Goal: Transaction & Acquisition: Purchase product/service

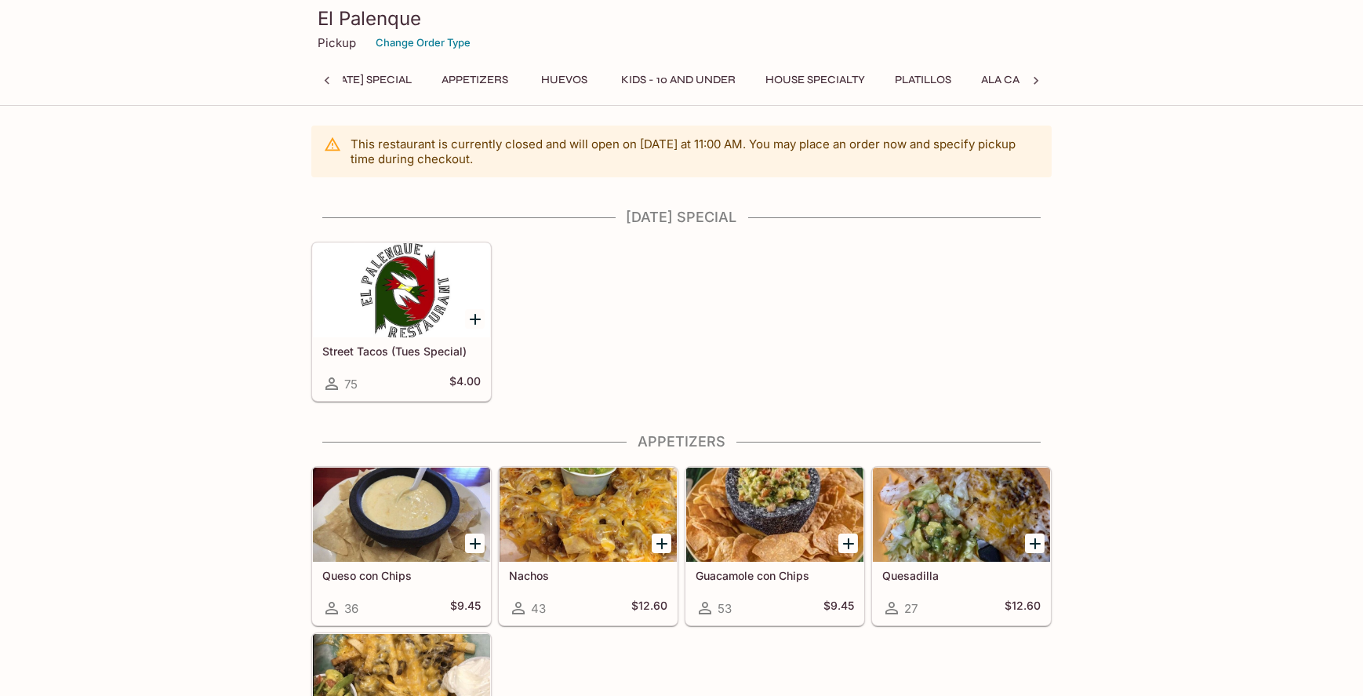
scroll to position [0, 6]
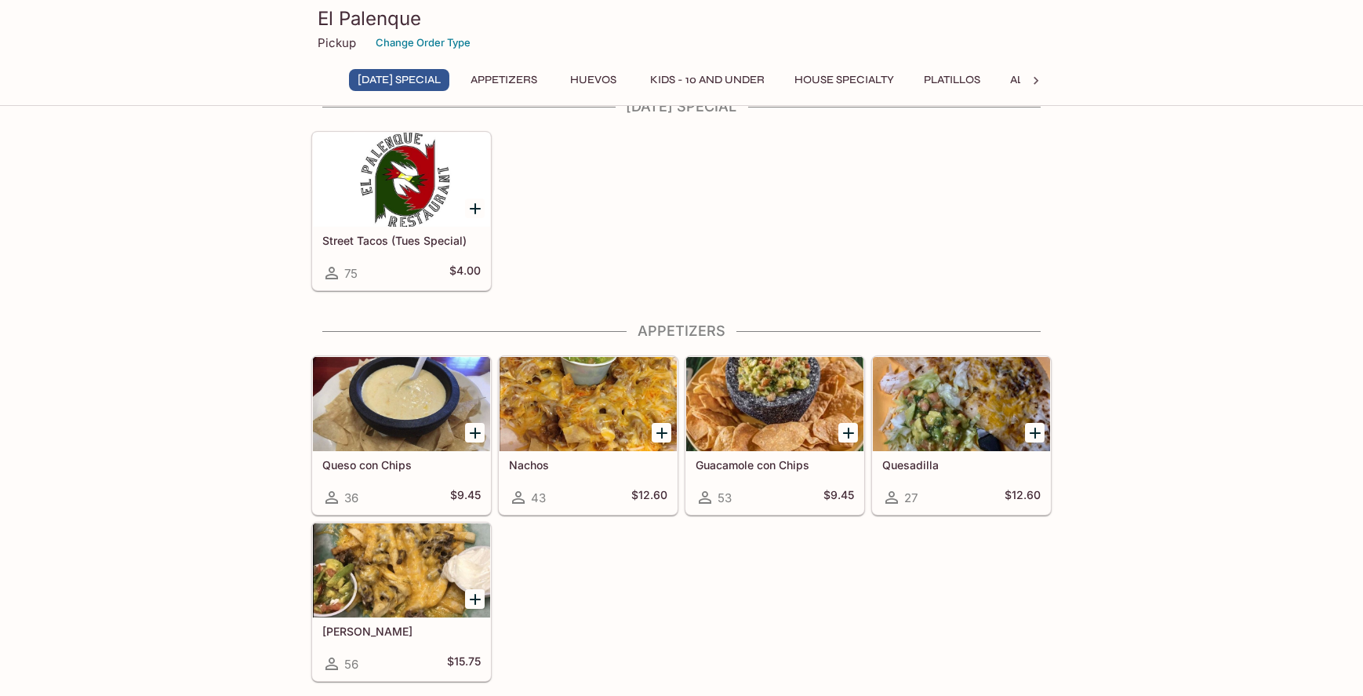
scroll to position [188, 0]
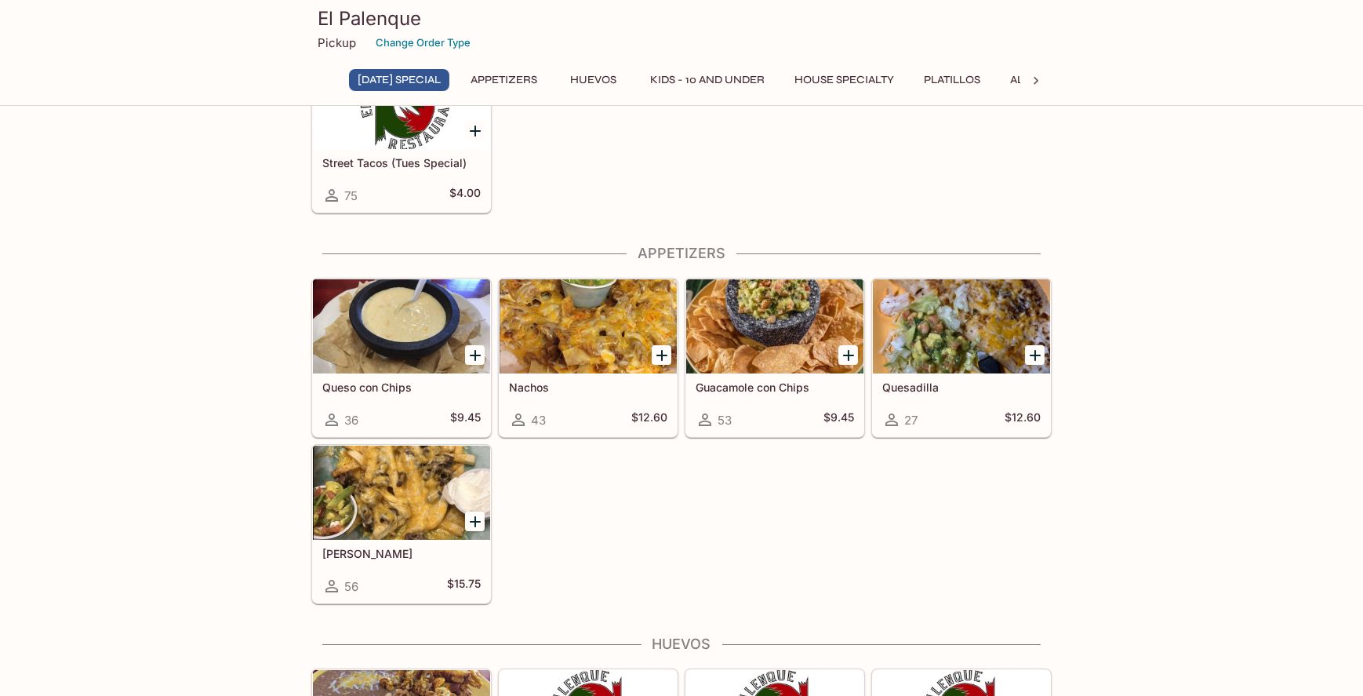
click at [858, 78] on button "House Specialty" at bounding box center [844, 80] width 117 height 22
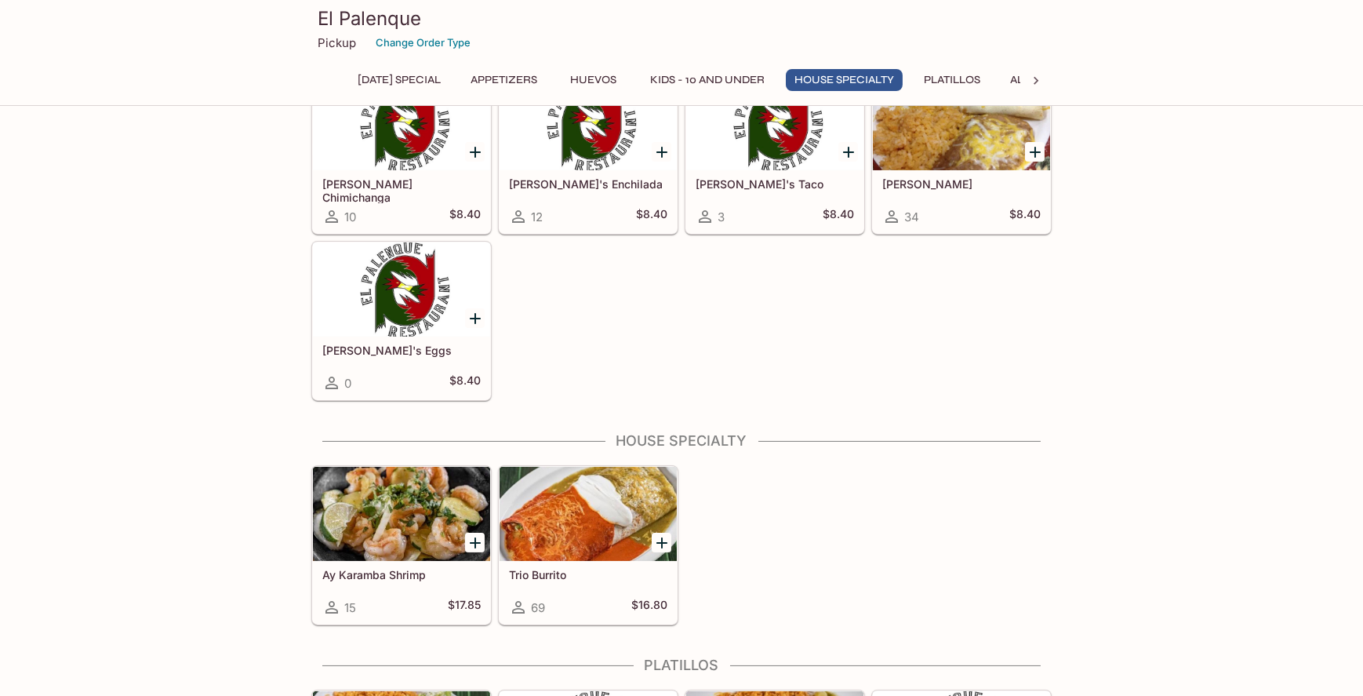
scroll to position [1469, 0]
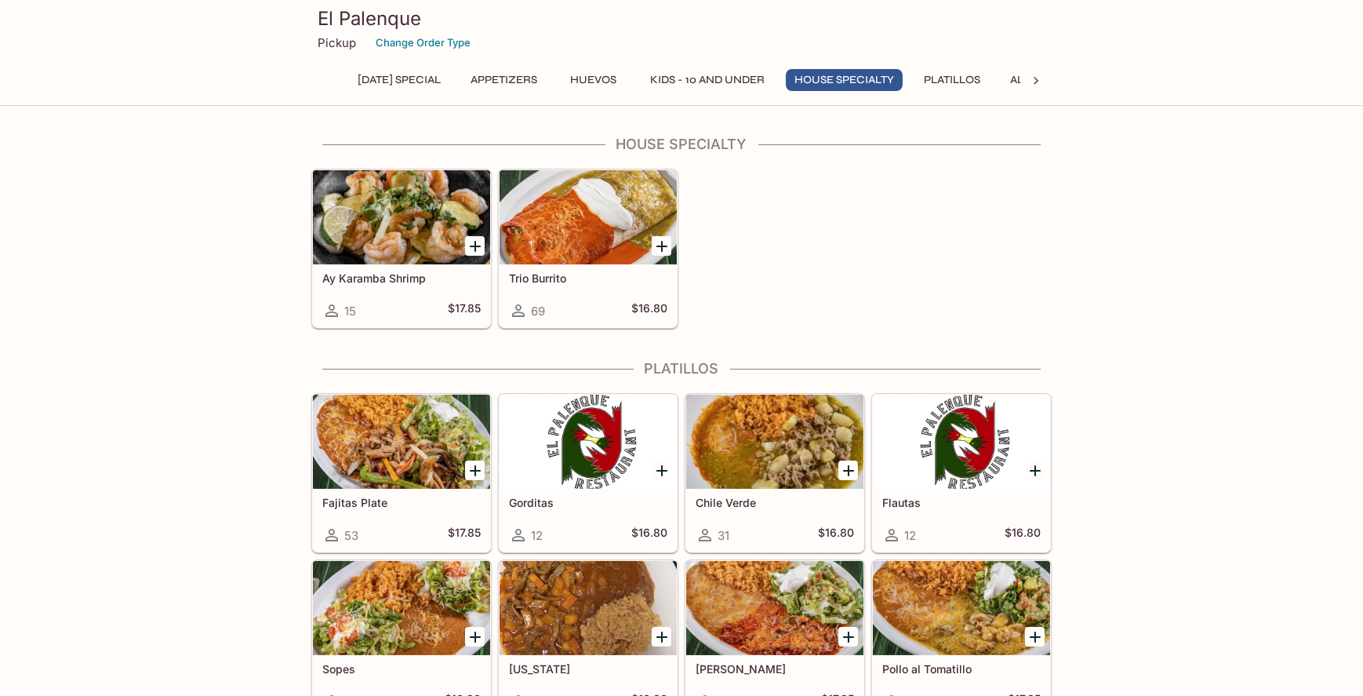
click at [555, 225] on div at bounding box center [588, 217] width 177 height 94
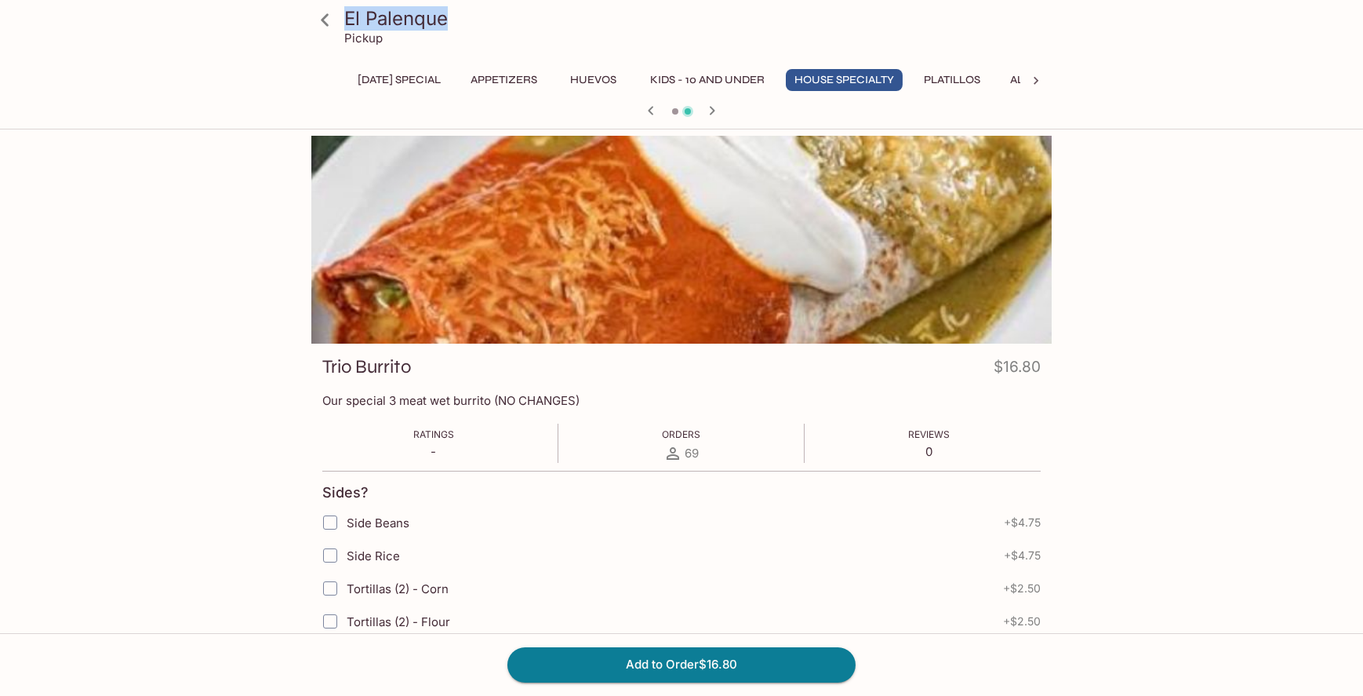
drag, startPoint x: 456, startPoint y: 17, endPoint x: 347, endPoint y: 22, distance: 109.9
click at [347, 22] on h3 "El Palenque" at bounding box center [694, 18] width 701 height 24
copy h3 "El Palenque"
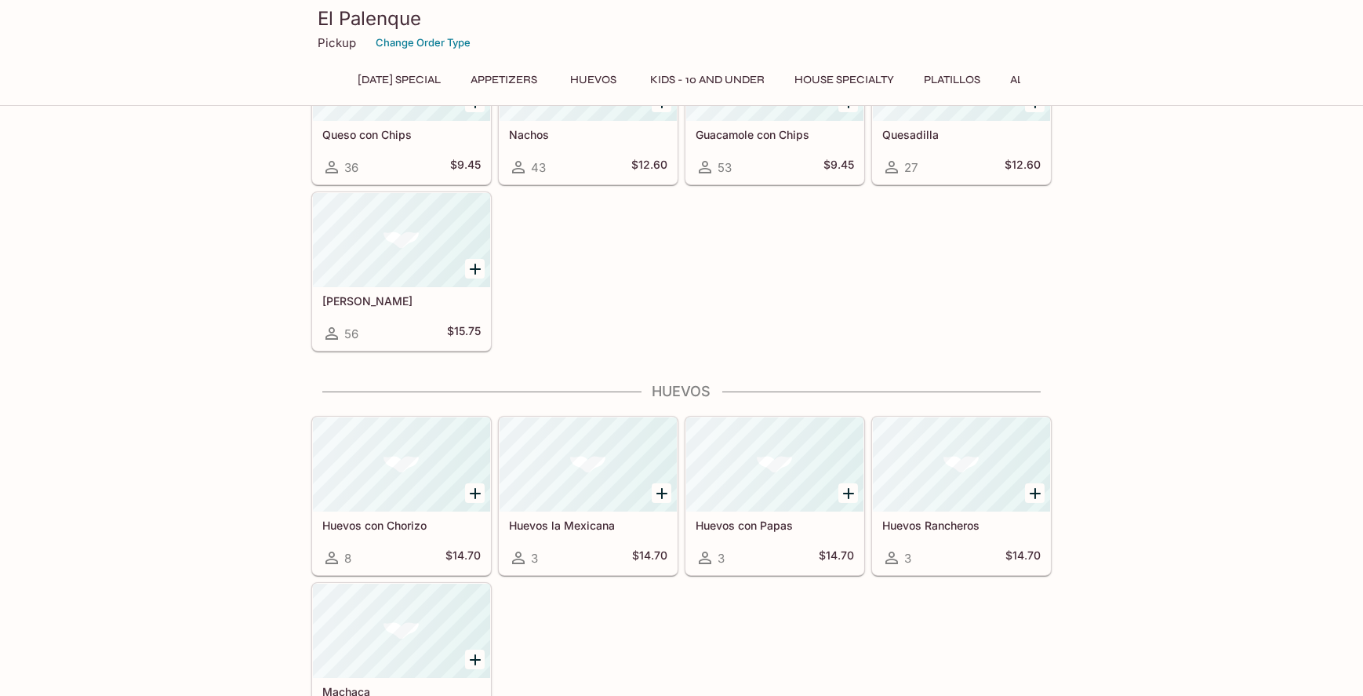
scroll to position [435, 0]
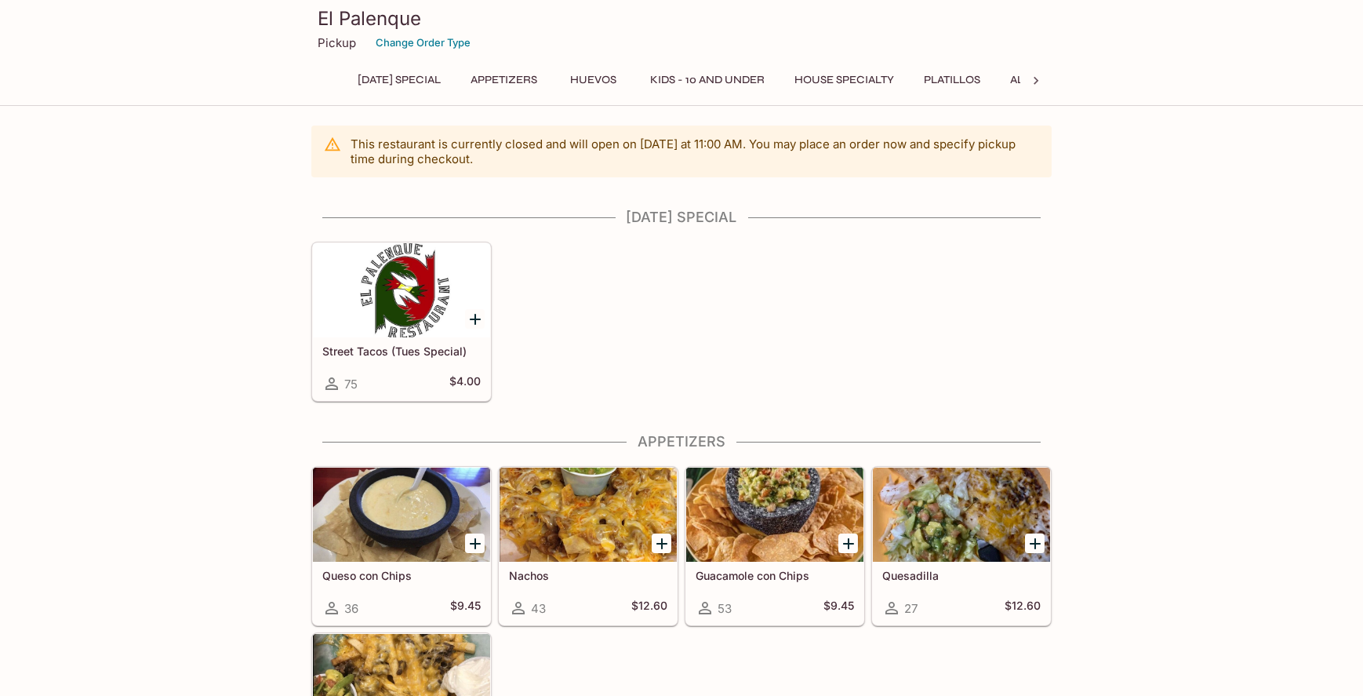
click at [331, 45] on p "Pickup" at bounding box center [337, 42] width 38 height 15
click at [408, 45] on button "Change Order Type" at bounding box center [423, 43] width 109 height 24
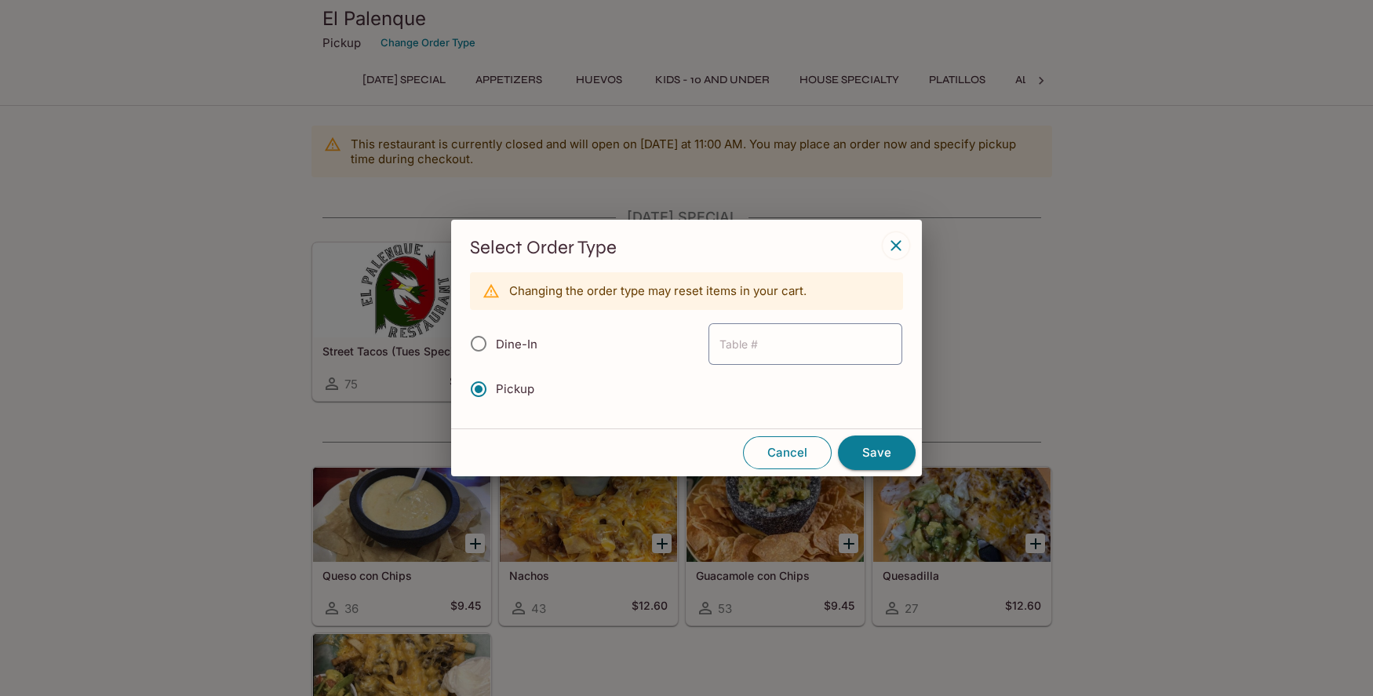
click at [776, 454] on button "Cancel" at bounding box center [787, 452] width 89 height 33
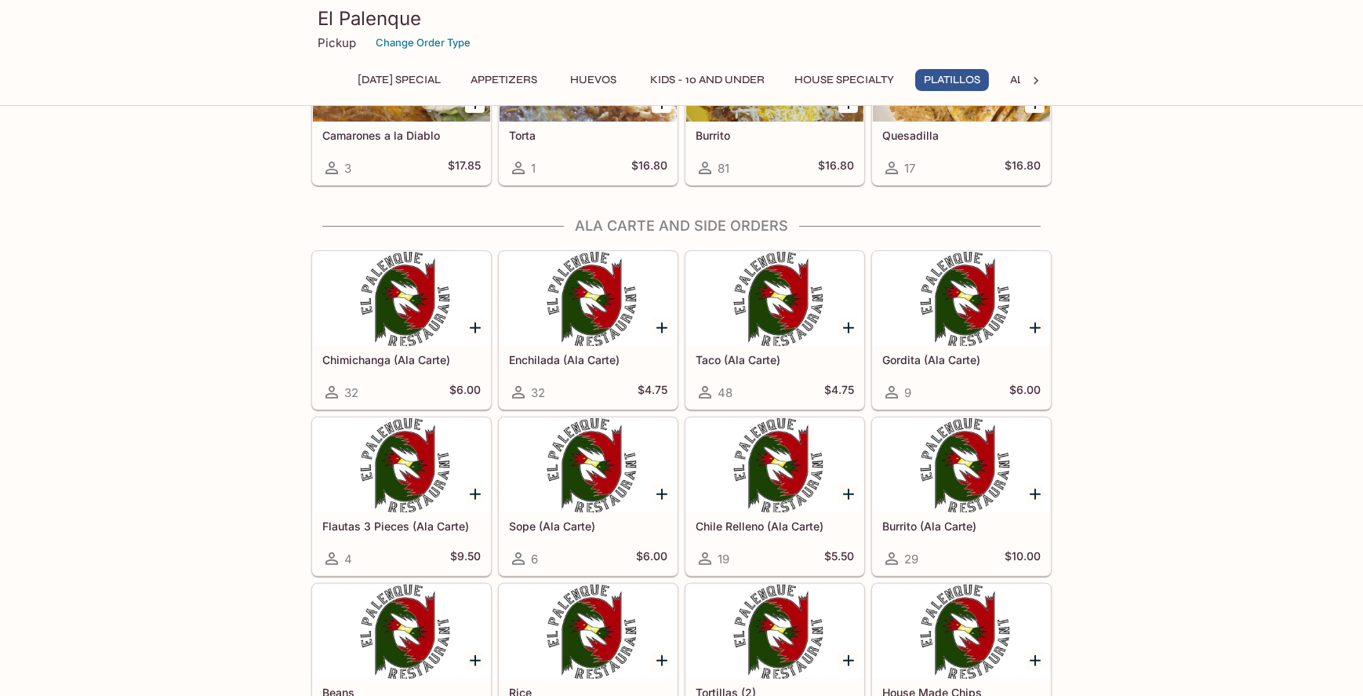
scroll to position [2698, 0]
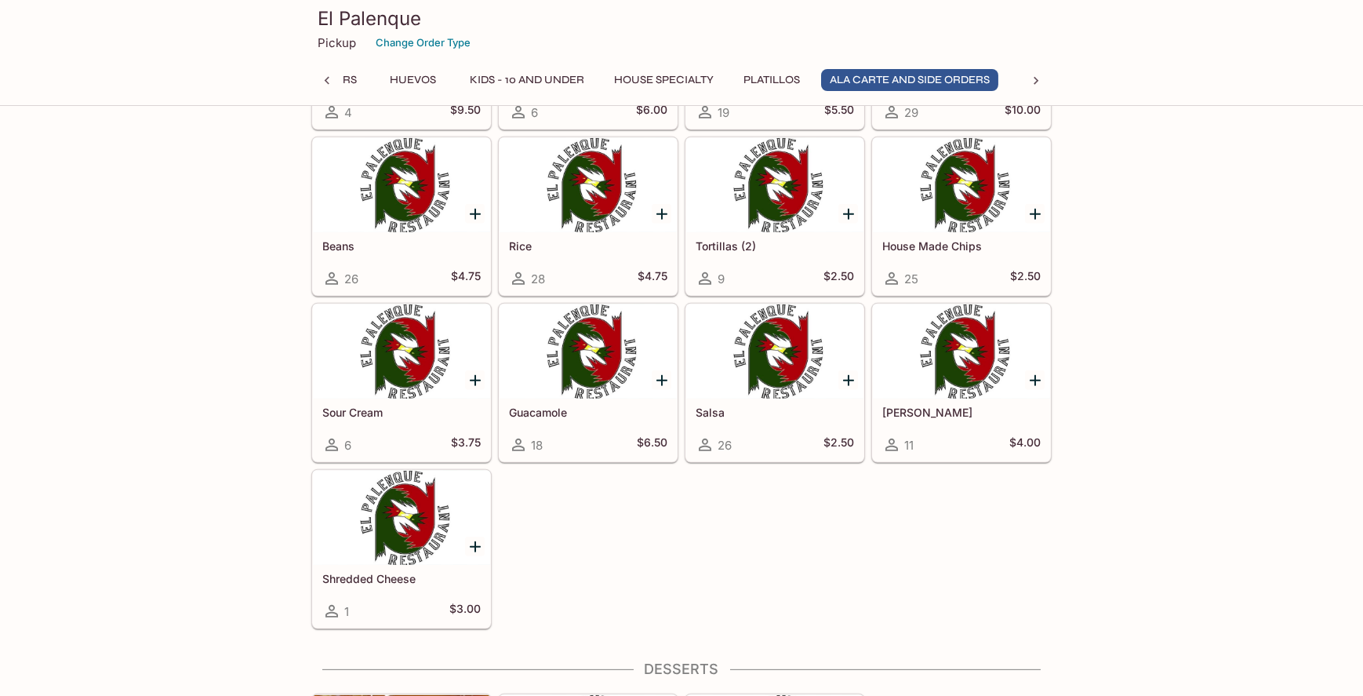
scroll to position [3137, 0]
